Goal: Task Accomplishment & Management: Manage account settings

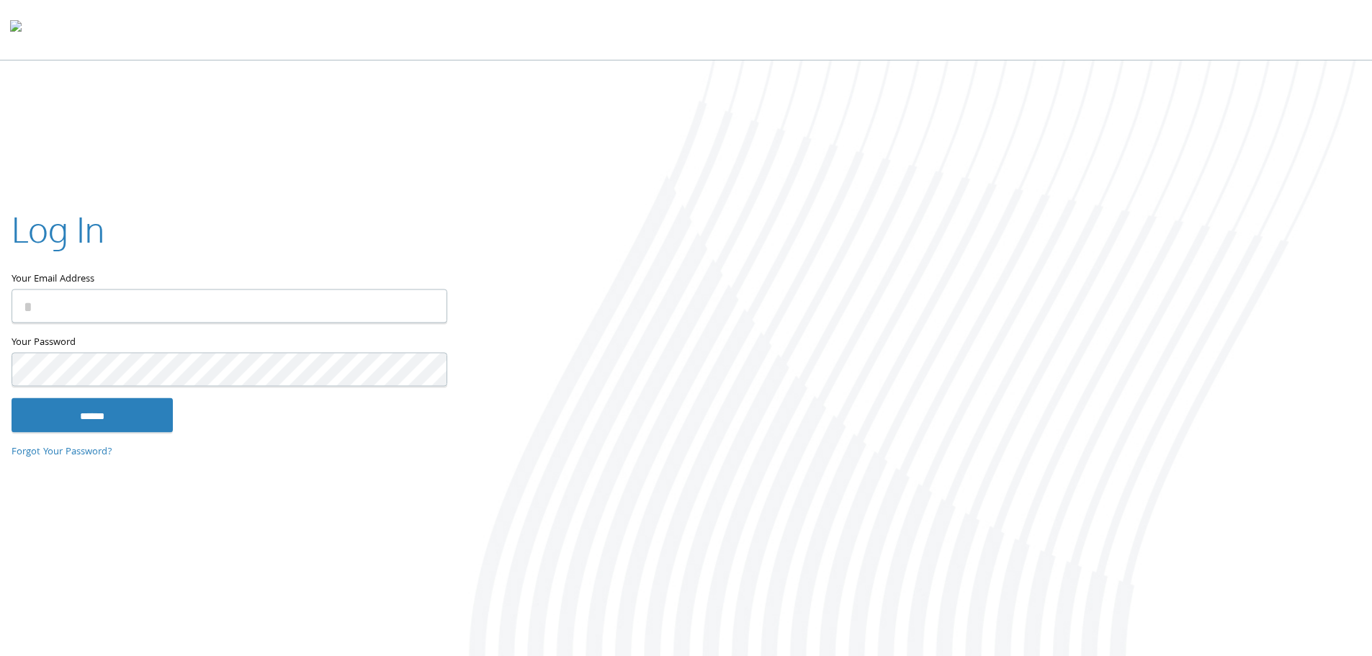
click at [129, 290] on input "Your Email Address" at bounding box center [230, 306] width 436 height 34
type input "**********"
click at [12, 398] on input "******" at bounding box center [92, 415] width 161 height 35
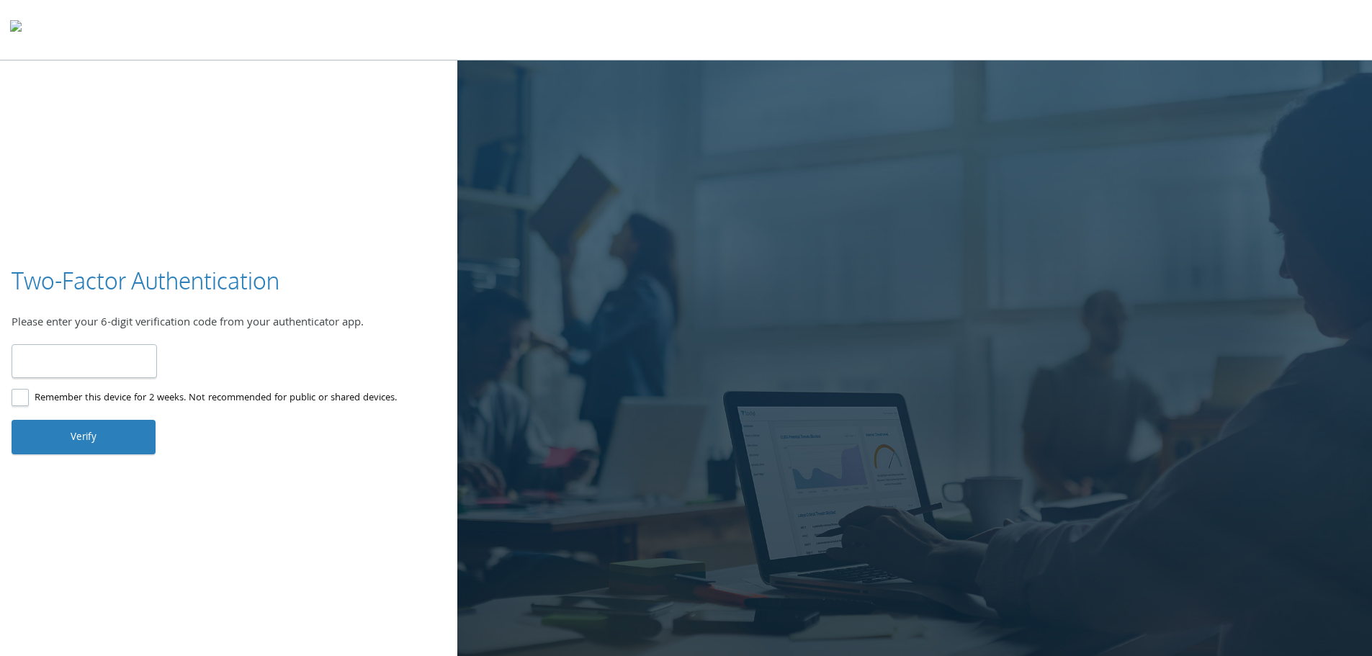
type input "******"
